Goal: Find specific page/section: Find specific page/section

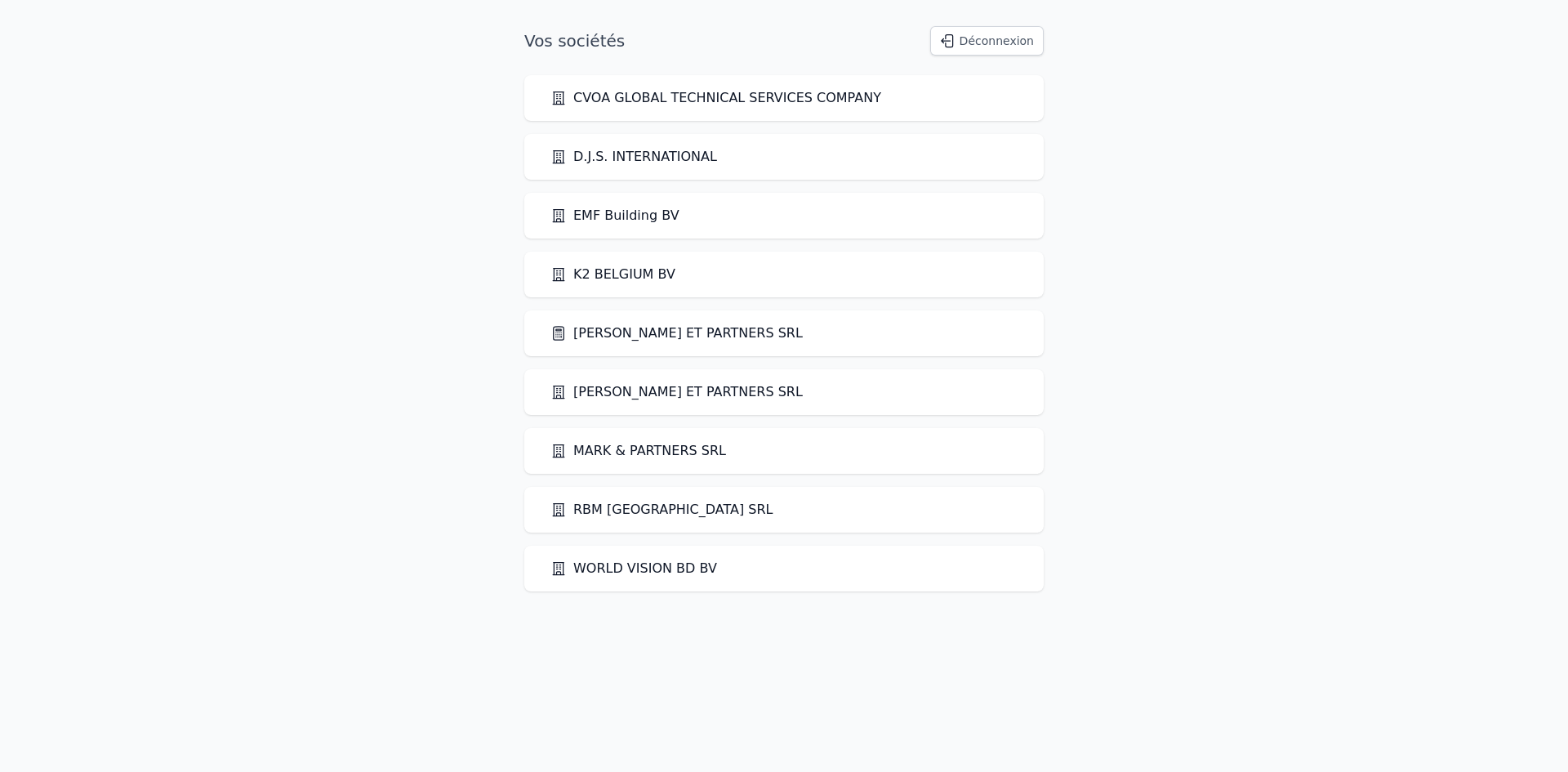
click at [619, 390] on link "[PERSON_NAME] ET PARTNERS SRL" at bounding box center [676, 392] width 252 height 20
click at [617, 332] on link "[PERSON_NAME] ET PARTNERS SRL" at bounding box center [676, 333] width 252 height 20
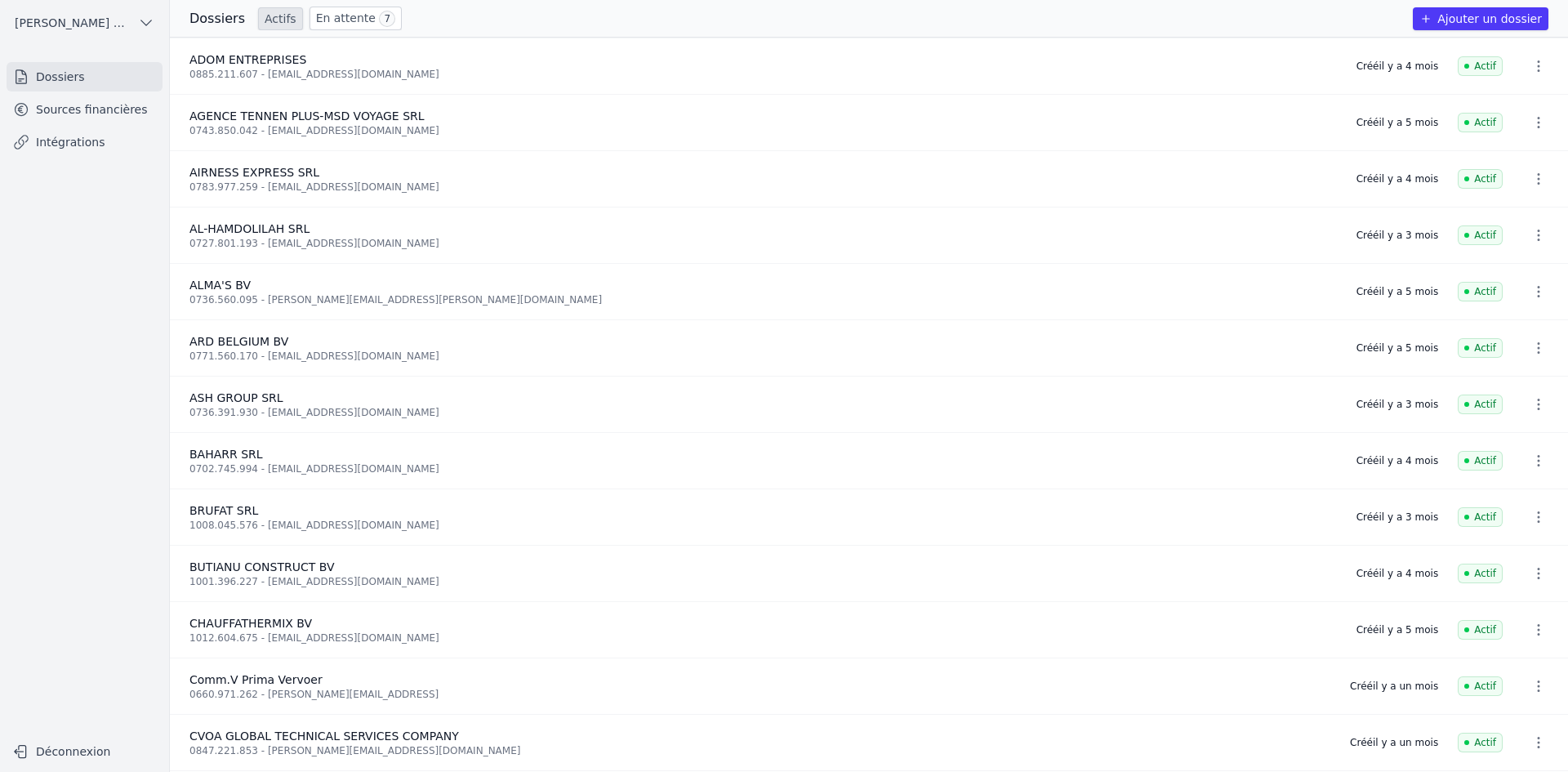
click at [125, 105] on link "Sources financières" at bounding box center [84, 109] width 156 height 29
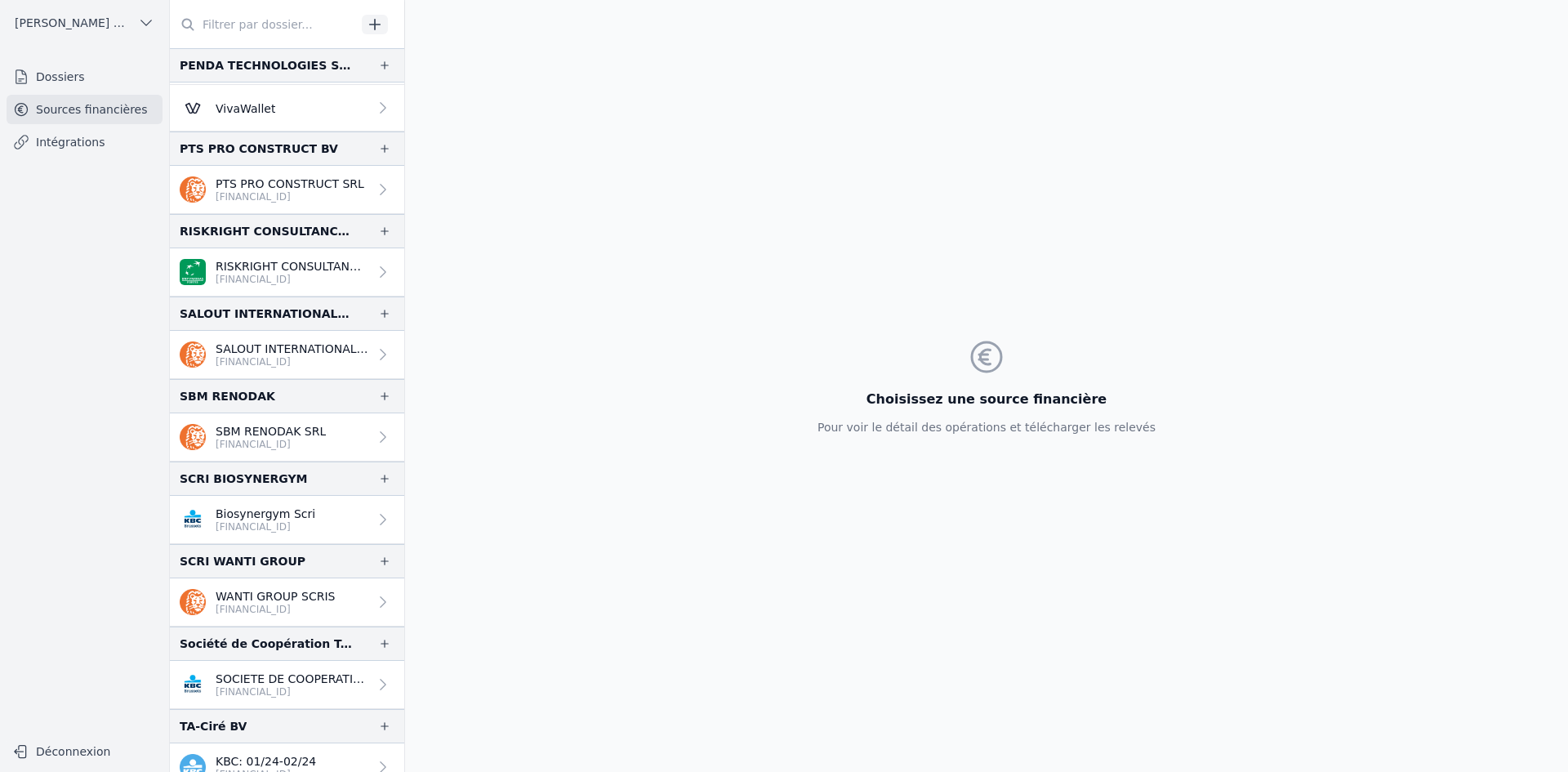
scroll to position [2977, 0]
